Goal: Task Accomplishment & Management: Manage account settings

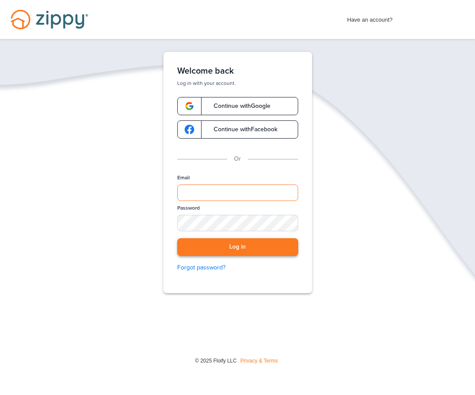
type input "**********"
click at [224, 244] on button "Log in" at bounding box center [237, 247] width 121 height 18
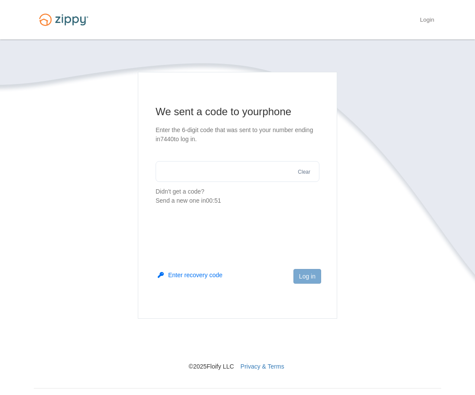
click at [200, 273] on button "Enter recovery code" at bounding box center [190, 275] width 65 height 9
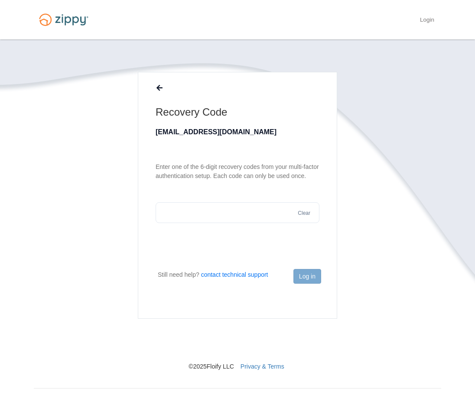
click at [159, 87] on icon at bounding box center [159, 88] width 6 height 7
